Goal: Transaction & Acquisition: Book appointment/travel/reservation

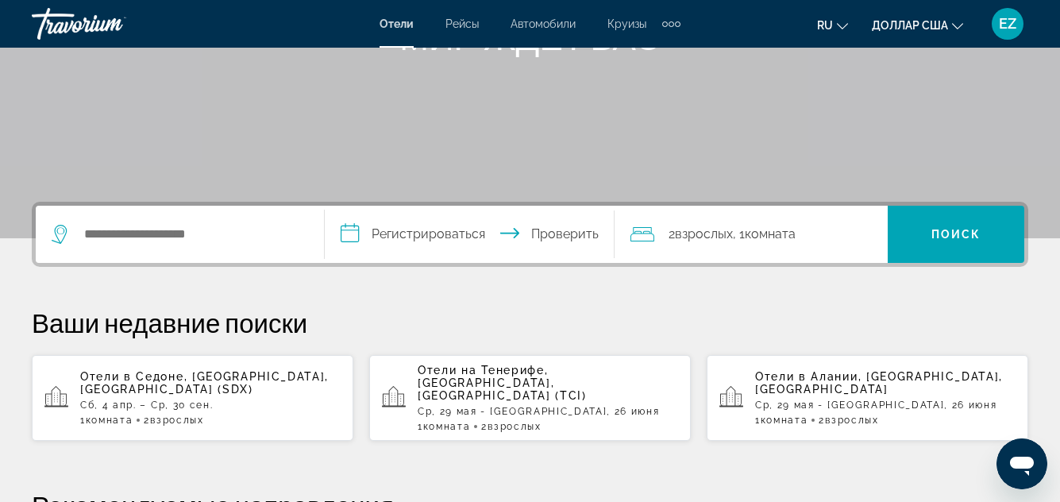
scroll to position [317, 0]
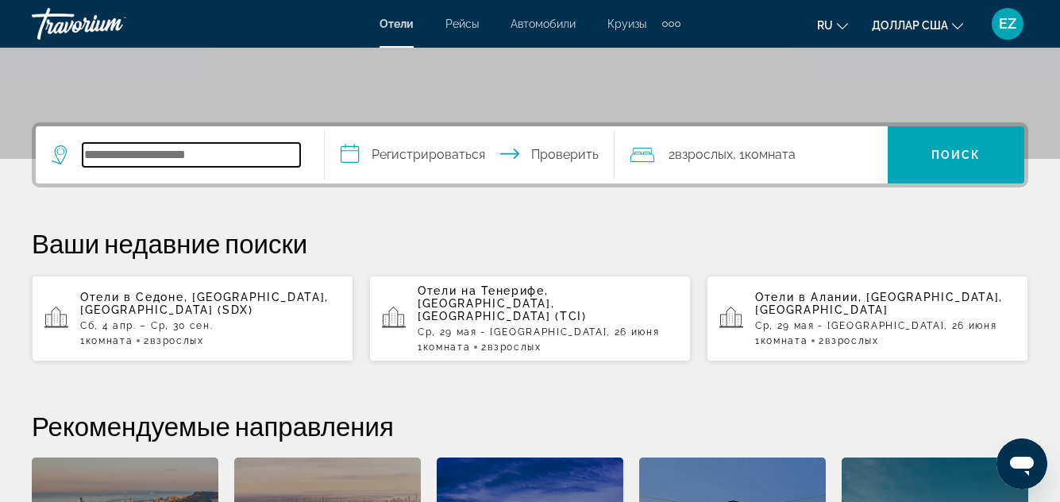
click at [139, 157] on input "Поиск отеля" at bounding box center [191, 155] width 217 height 24
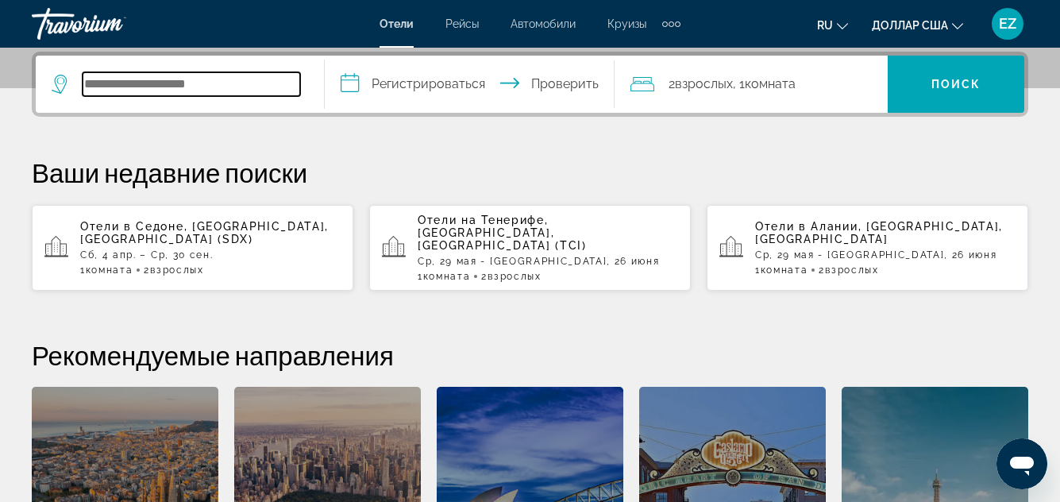
click at [121, 86] on input "Поиск отеля" at bounding box center [191, 84] width 217 height 24
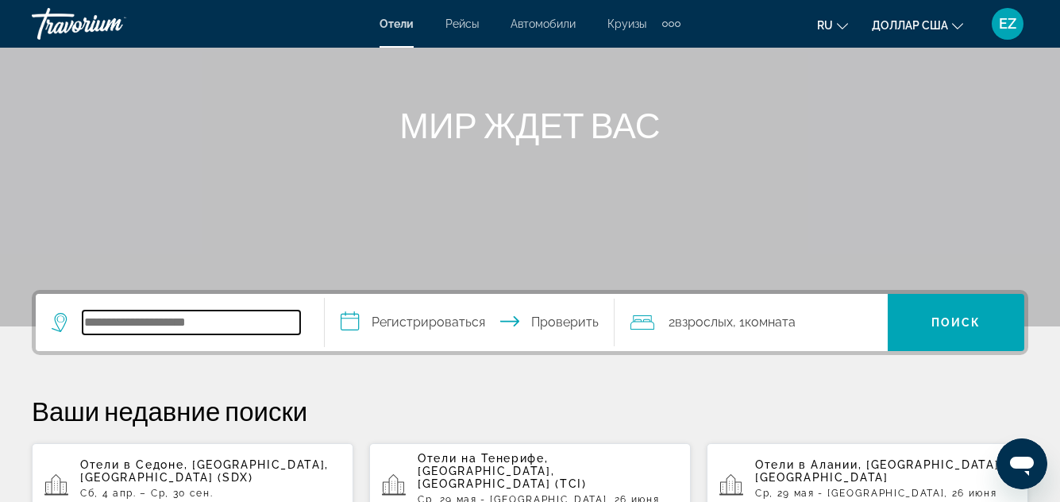
scroll to position [71, 0]
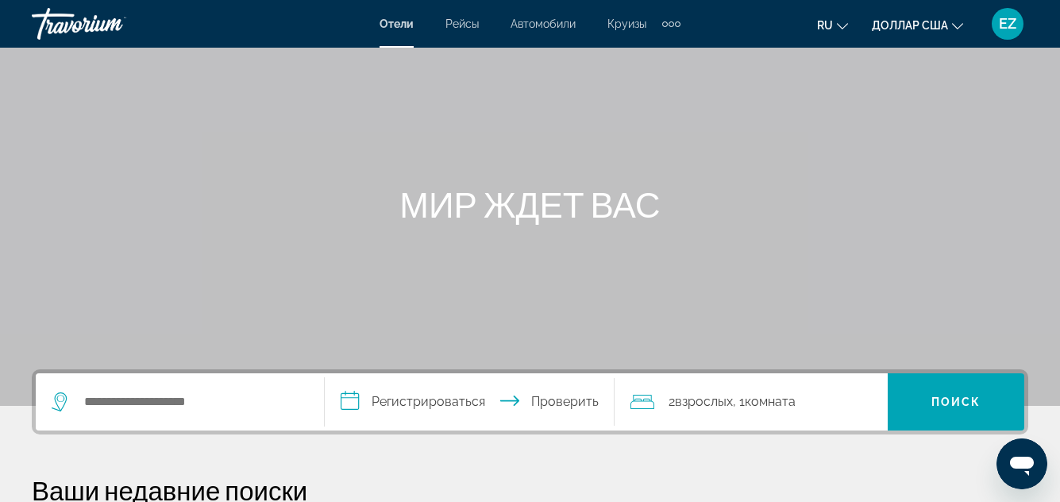
click at [629, 26] on font "Круизы" at bounding box center [626, 23] width 39 height 13
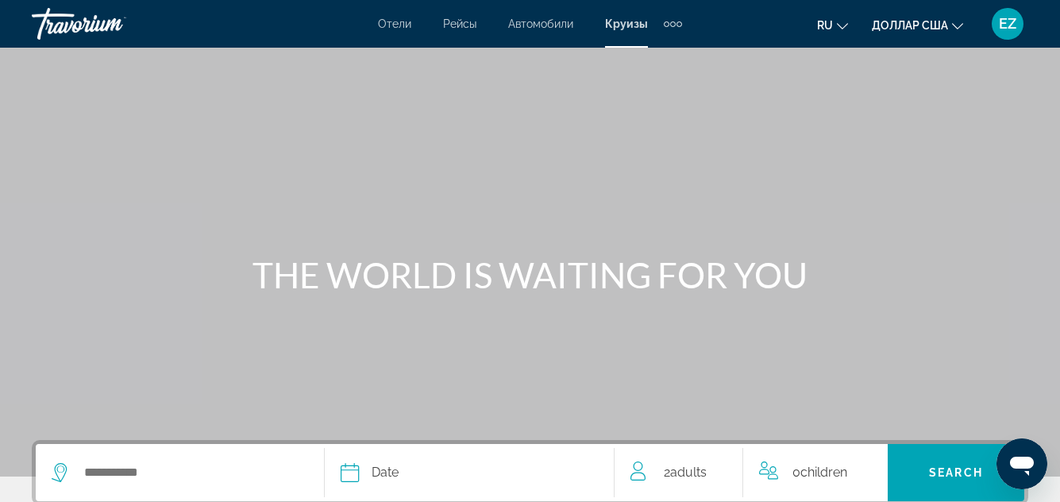
scroll to position [238, 0]
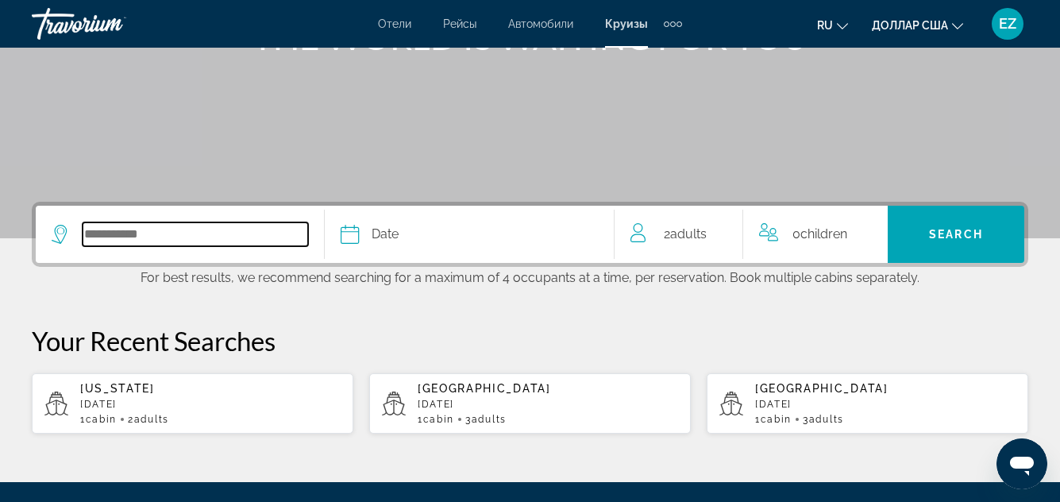
click at [121, 237] on input "Select cruise destination" at bounding box center [195, 234] width 225 height 24
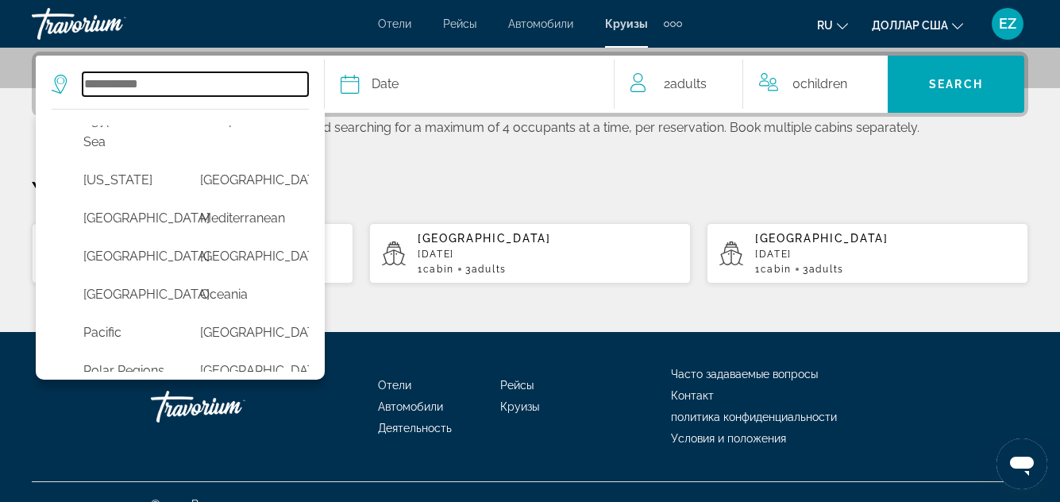
scroll to position [397, 0]
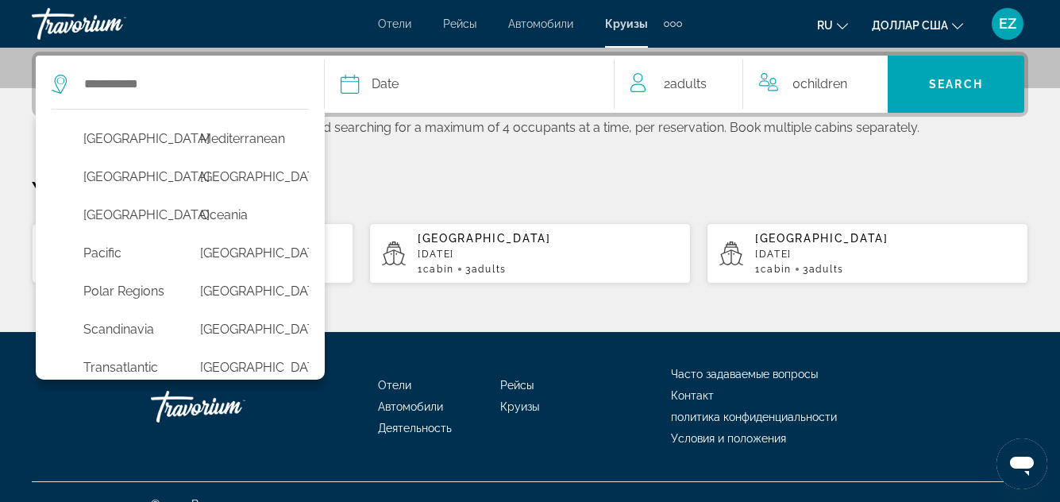
click at [102, 116] on button "[US_STATE]" at bounding box center [125, 101] width 101 height 30
type input "******"
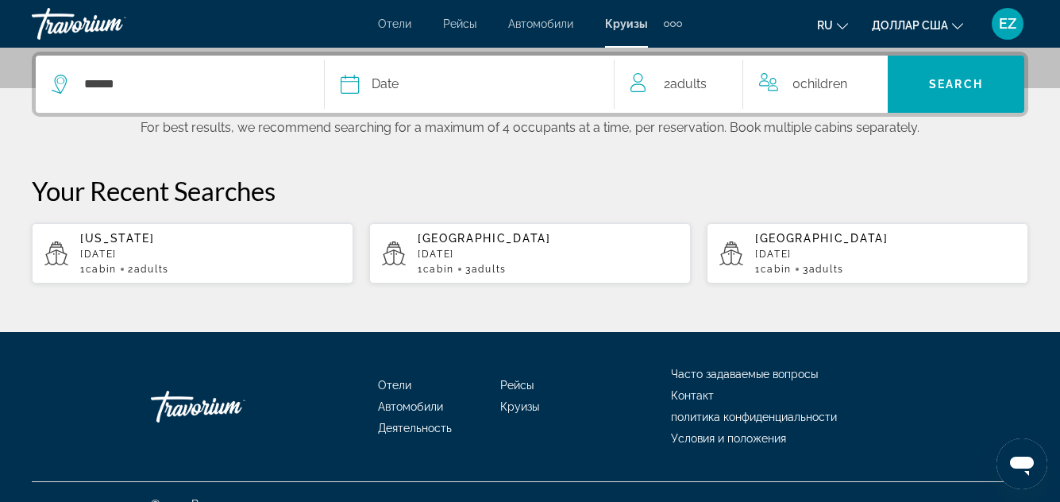
click at [348, 86] on icon "Select cruise date" at bounding box center [349, 84] width 19 height 19
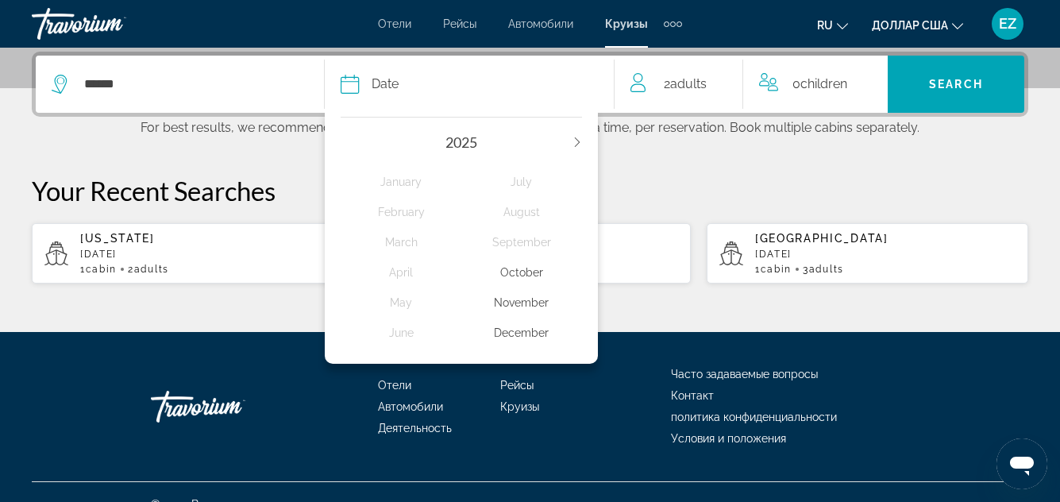
click at [525, 330] on div "December" at bounding box center [521, 332] width 121 height 29
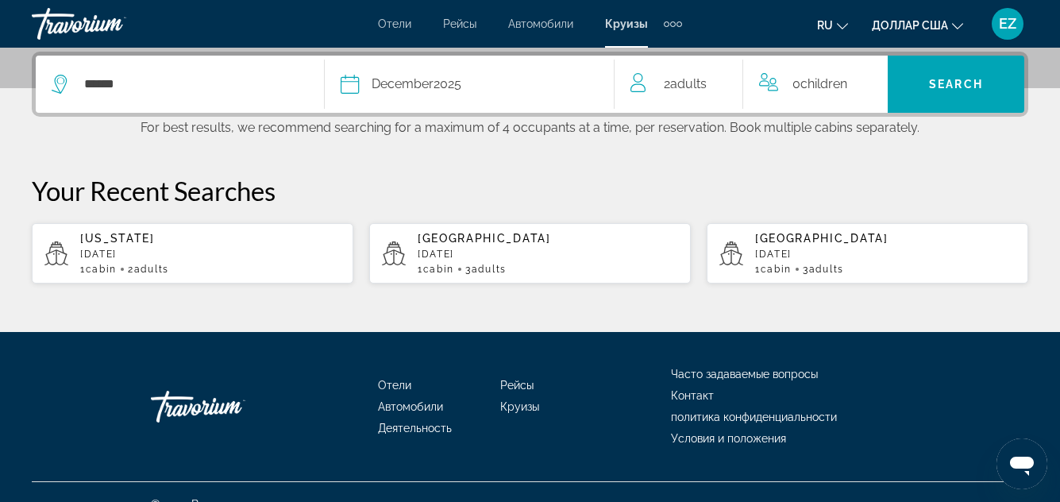
click at [706, 87] on span "Adults" at bounding box center [688, 83] width 37 height 15
click at [728, 79] on icon "Increment adults" at bounding box center [725, 80] width 14 height 19
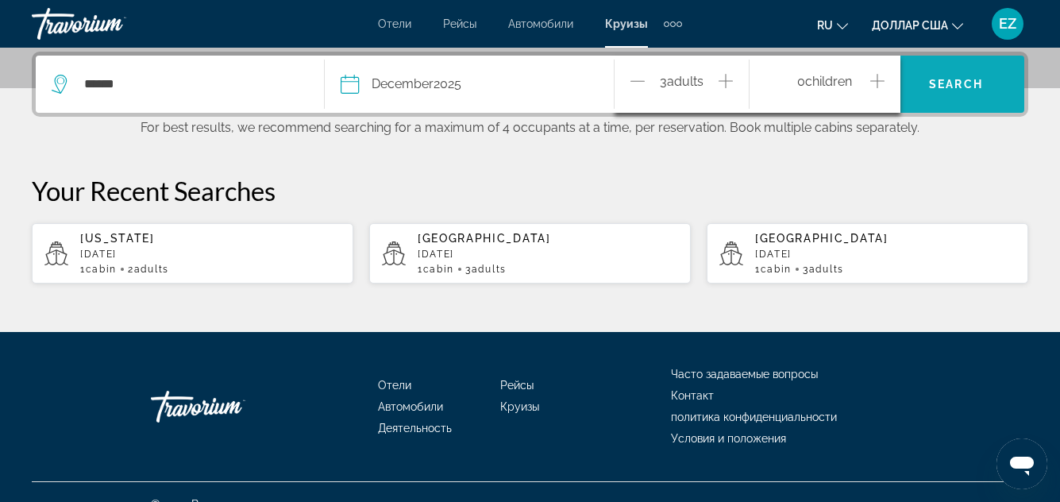
click at [960, 83] on span "Search" at bounding box center [956, 84] width 54 height 13
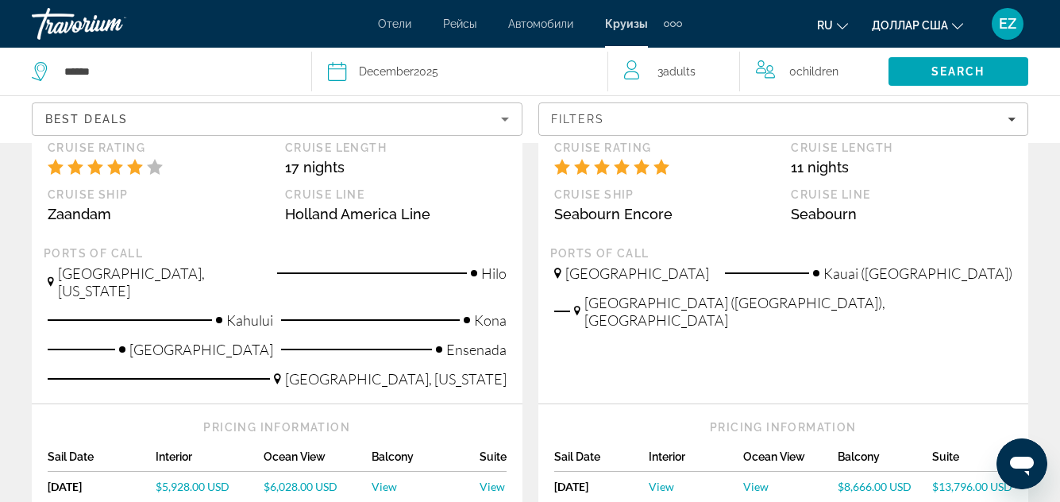
scroll to position [2048, 0]
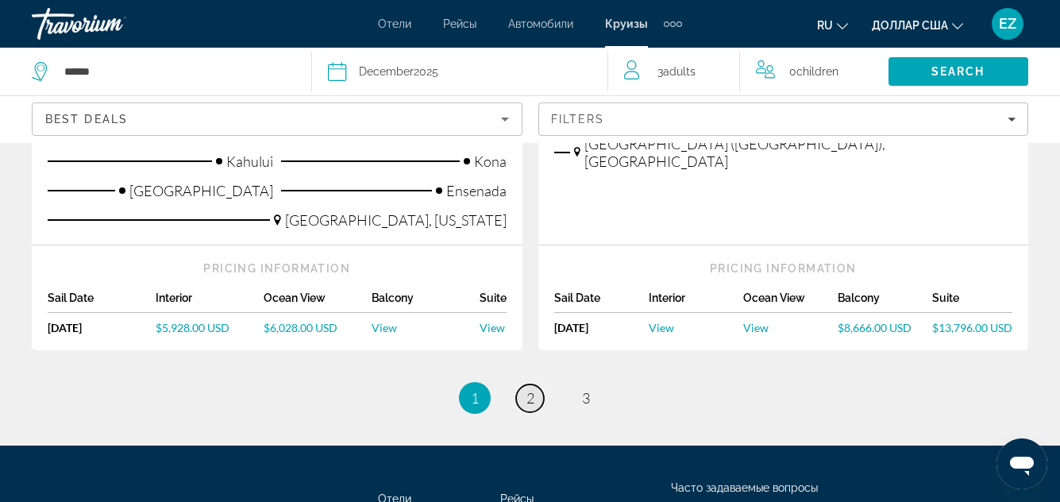
click at [540, 384] on link "page 2" at bounding box center [530, 398] width 28 height 28
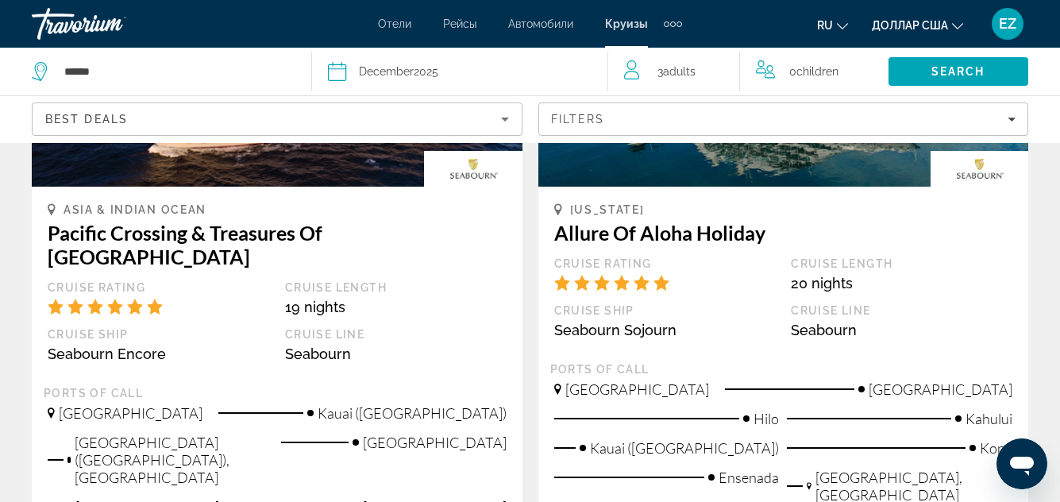
scroll to position [2063, 0]
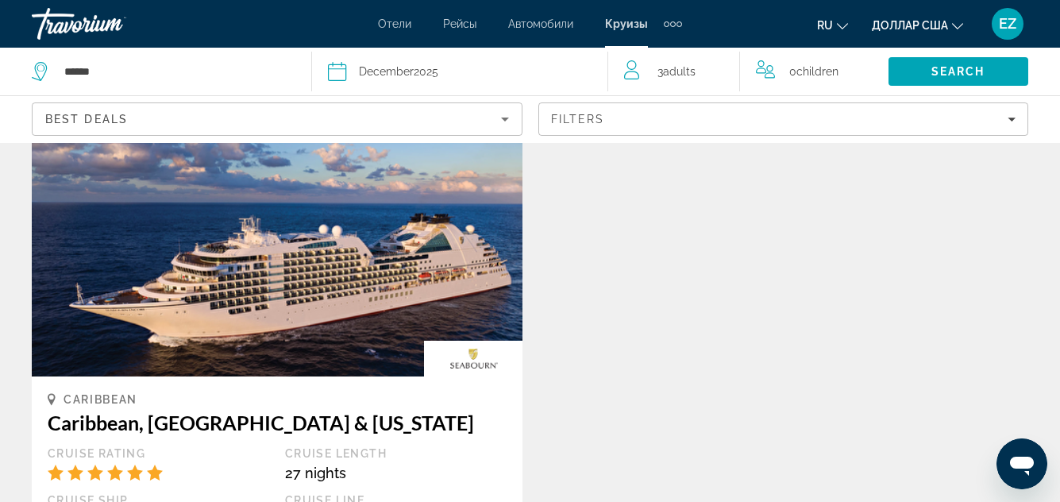
scroll to position [2143, 0]
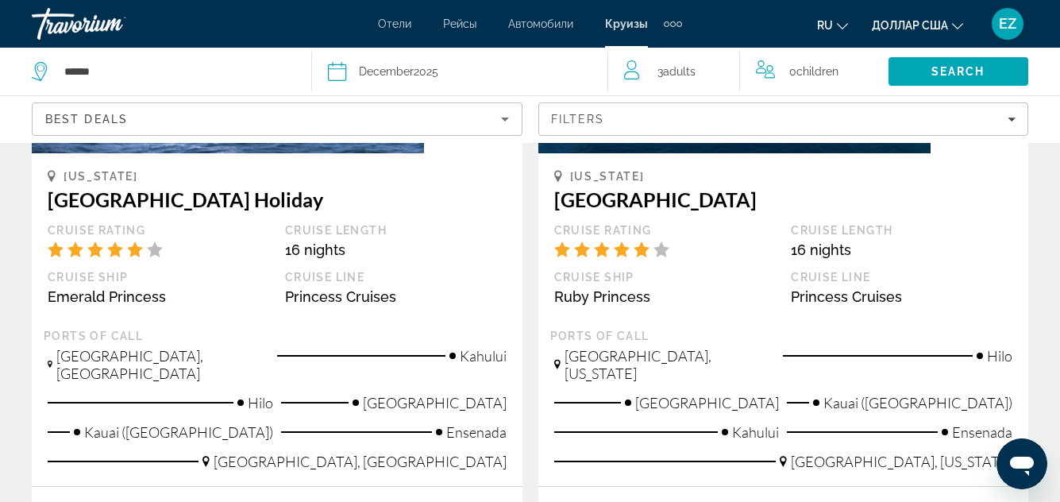
scroll to position [476, 0]
